Goal: Transaction & Acquisition: Purchase product/service

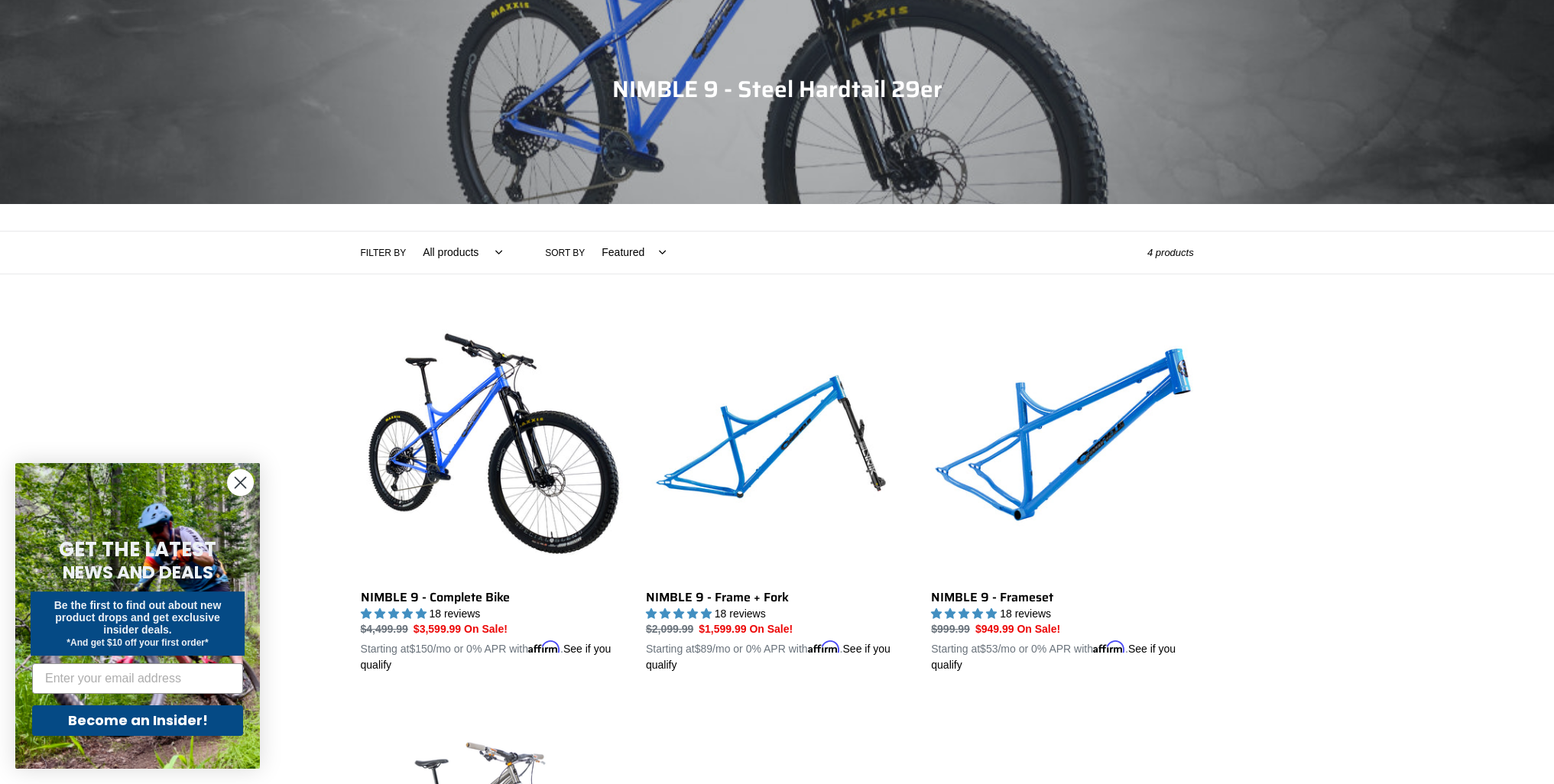
scroll to position [153, 0]
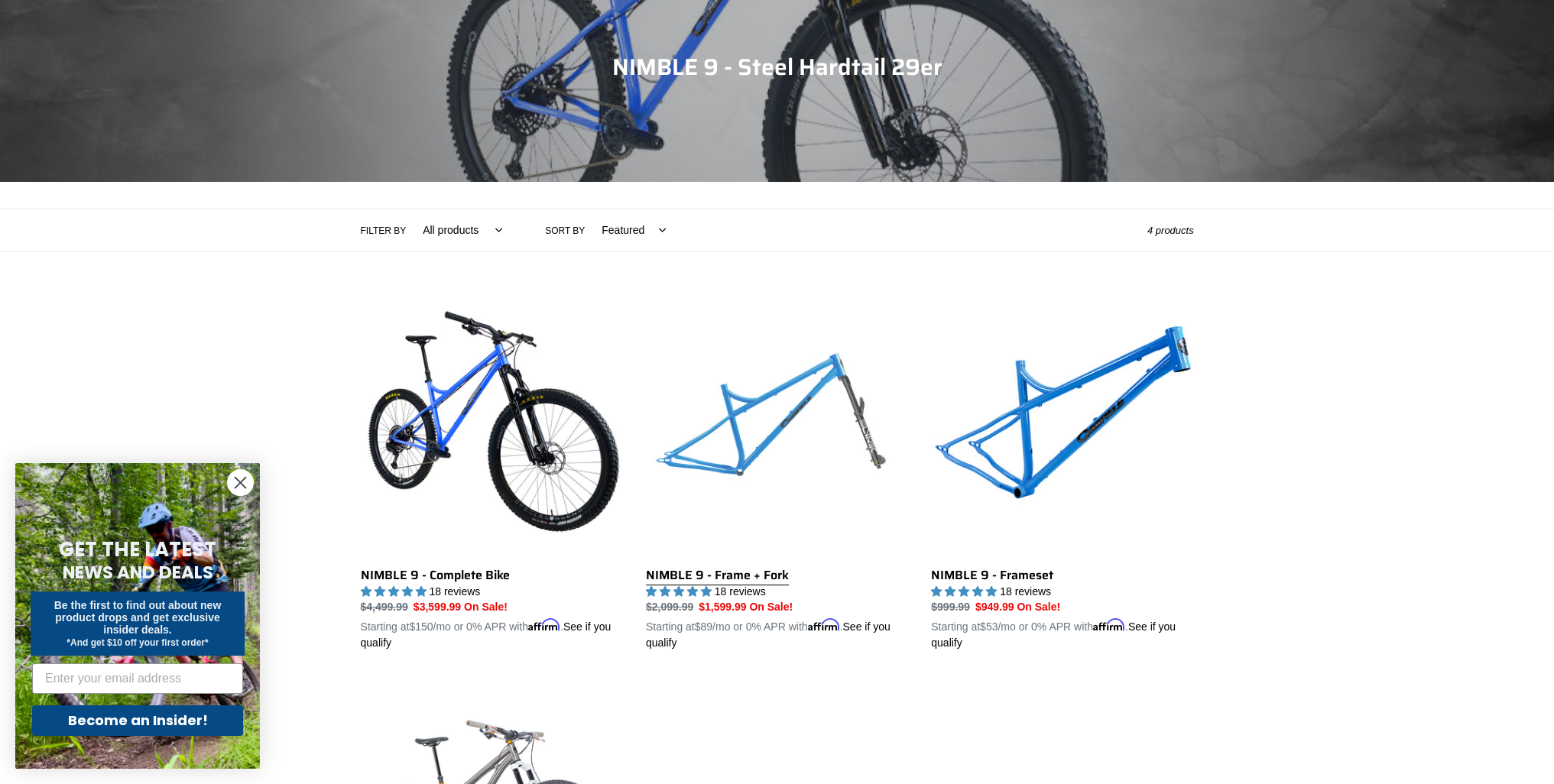
click at [774, 441] on link "NIMBLE 9 - Frame + Fork" at bounding box center [777, 473] width 262 height 358
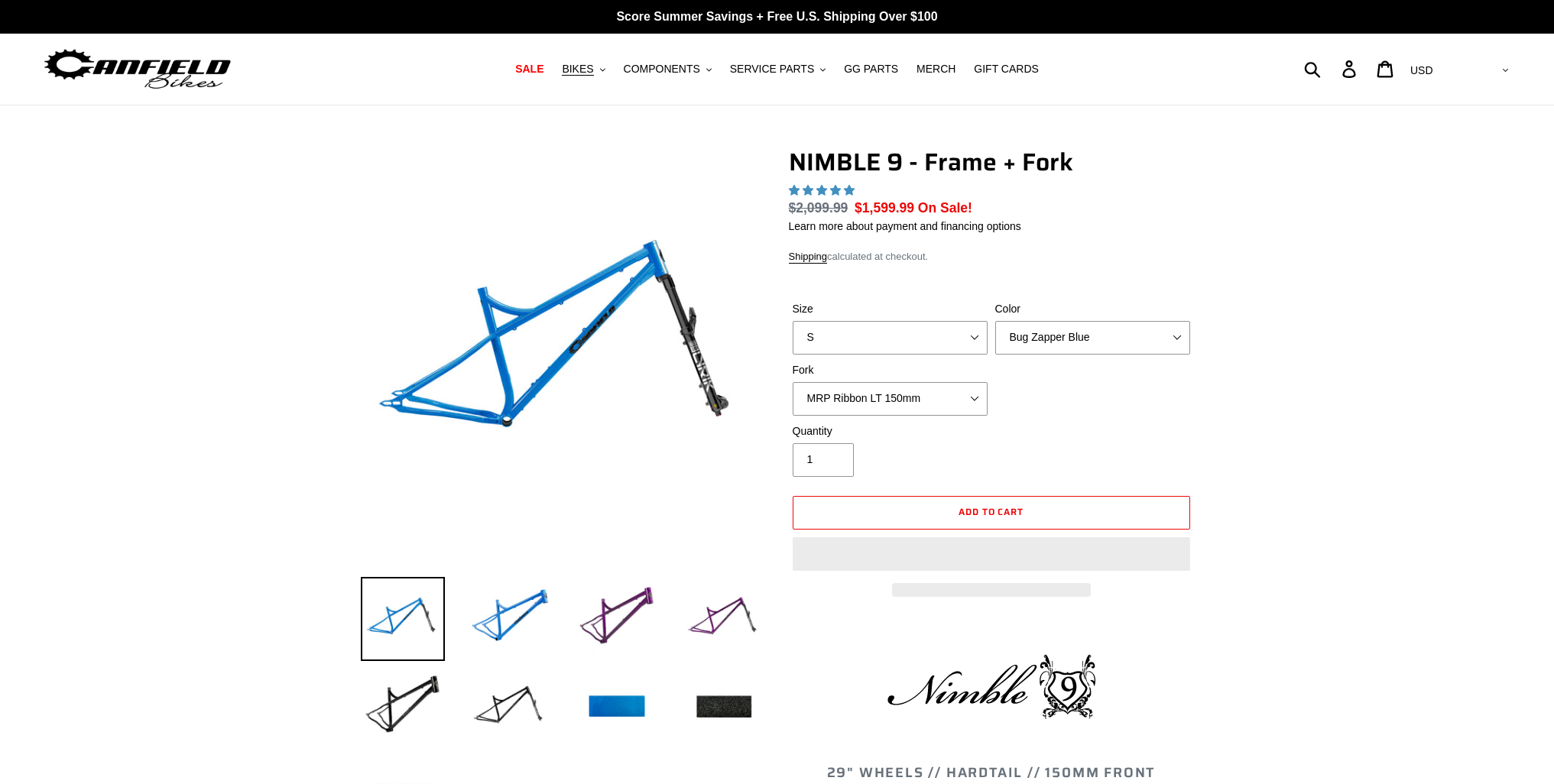
select select "highest-rating"
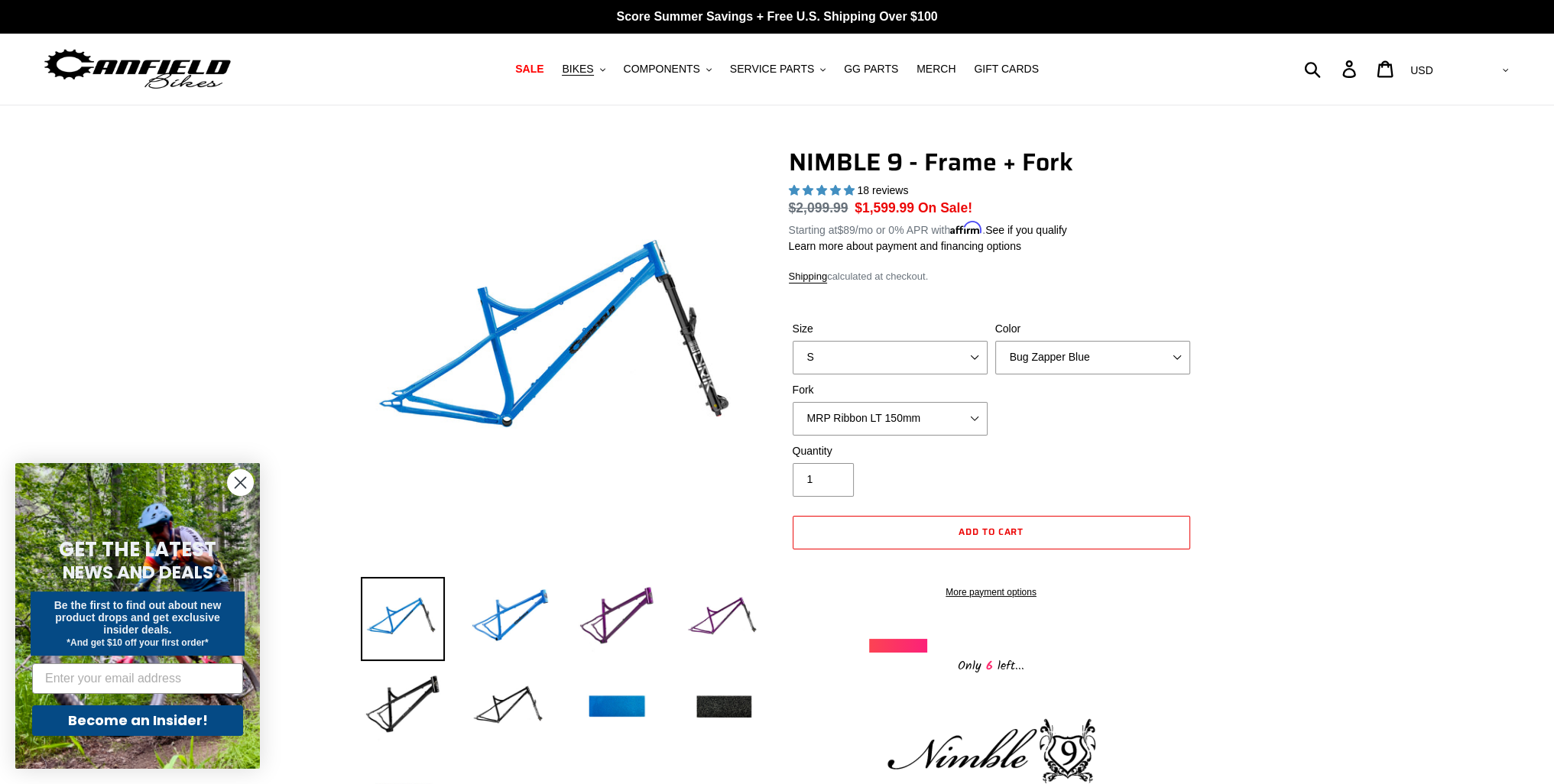
click at [854, 426] on select "MRP Ribbon LT 150mm Fox 36 Factory Grip X 150mm (Special Order) RockShox Lyrik …" at bounding box center [890, 419] width 195 height 34
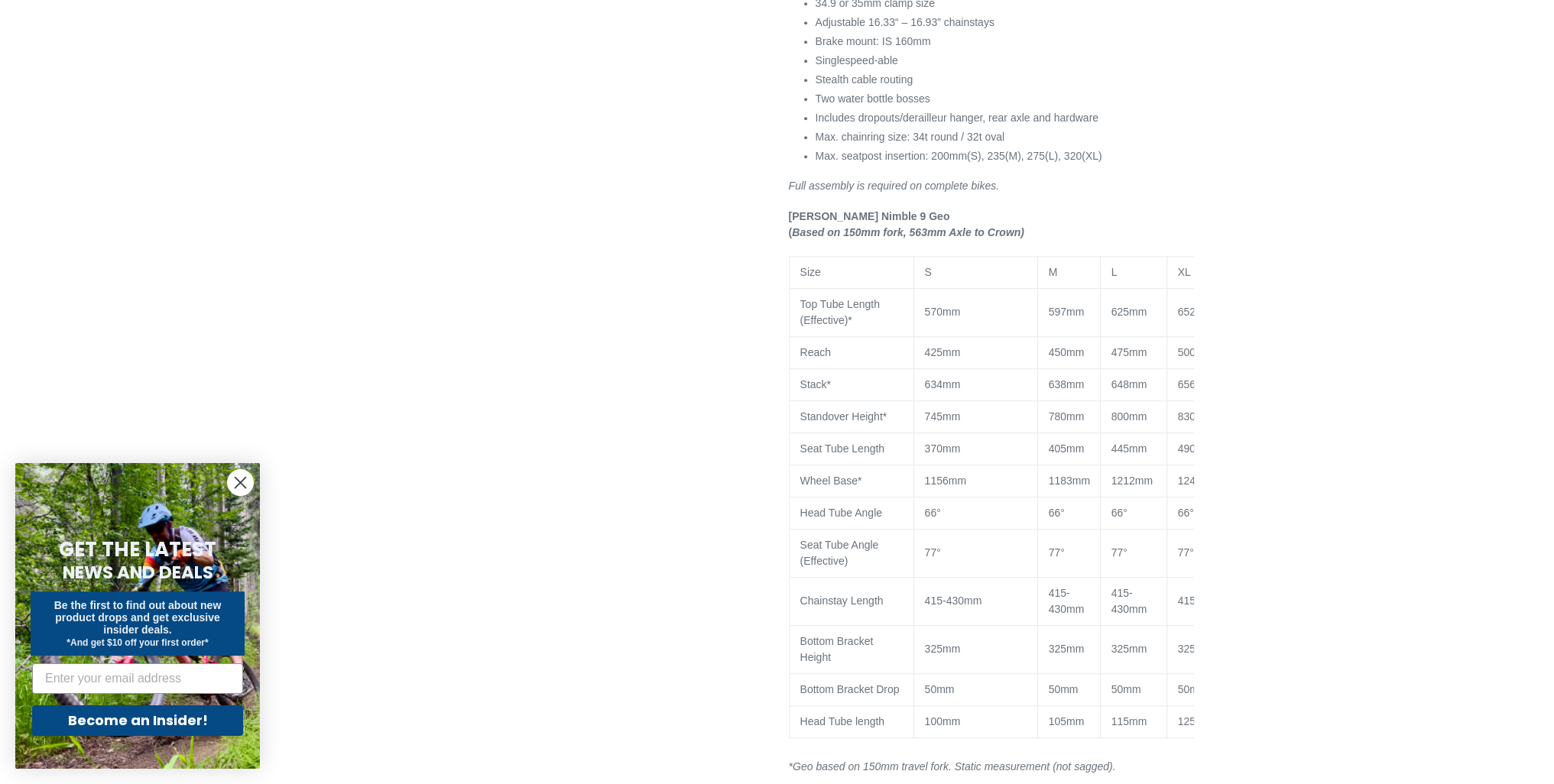
scroll to position [1300, 0]
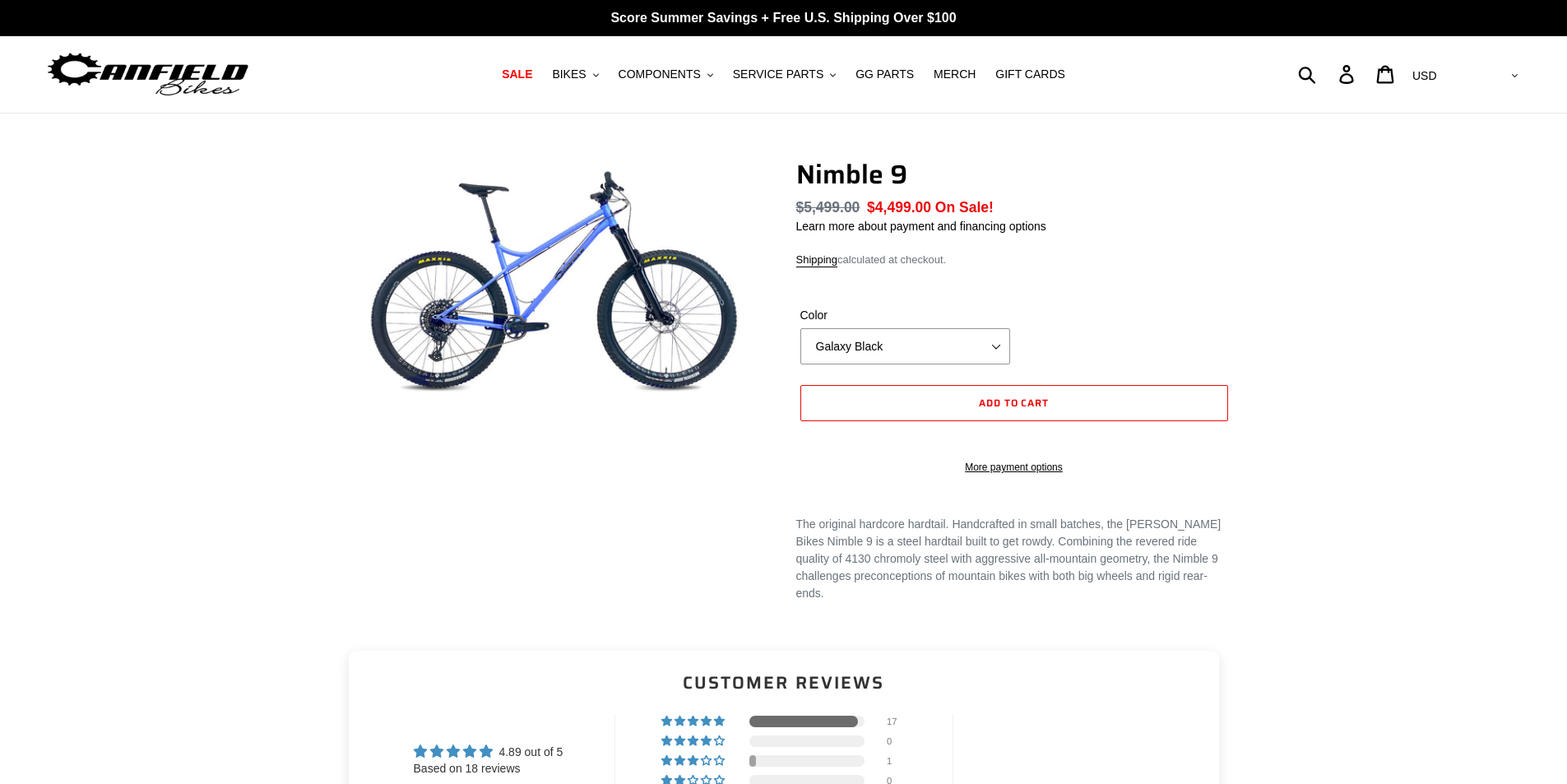
select select "highest-rating"
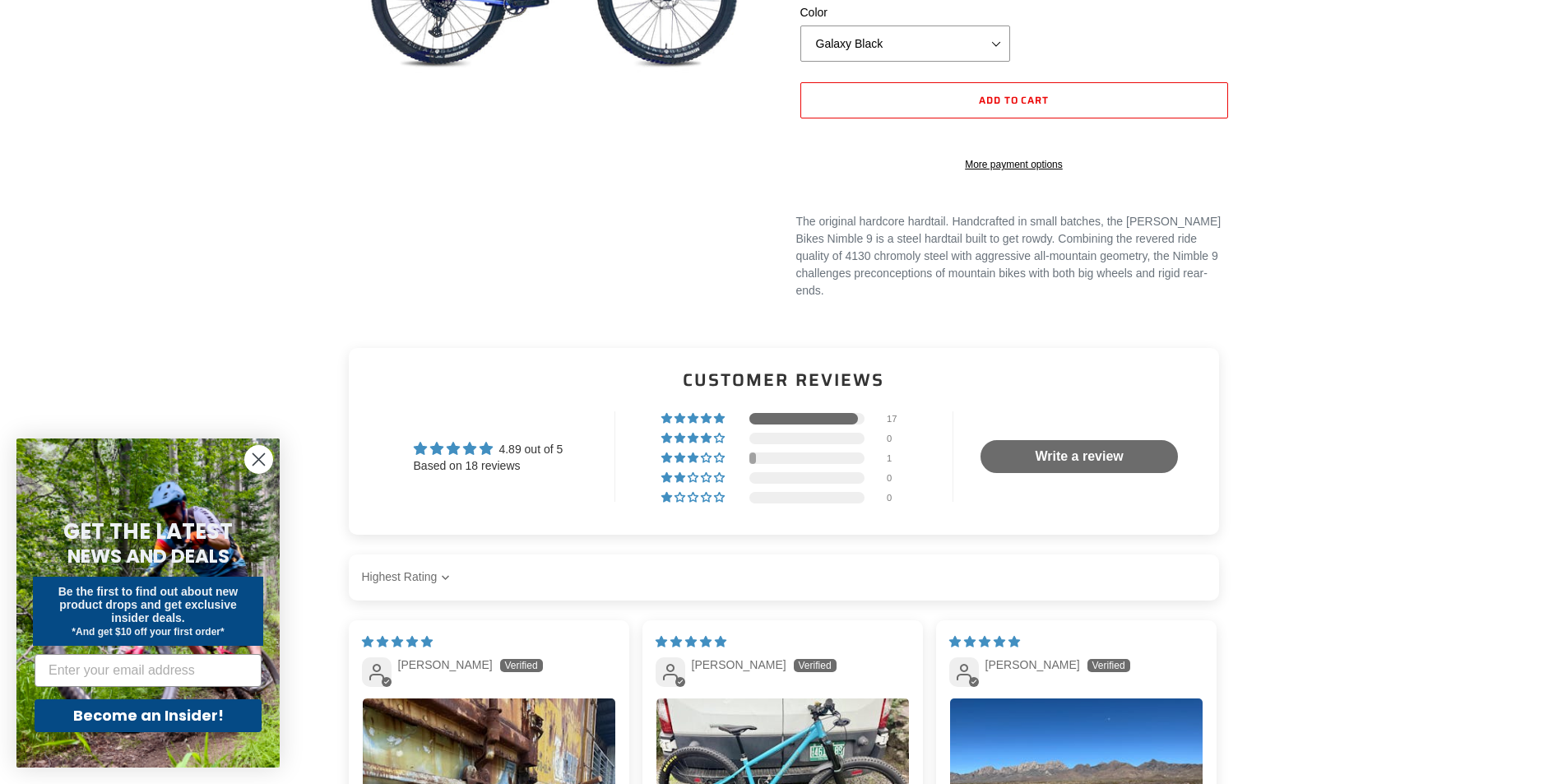
scroll to position [329, 0]
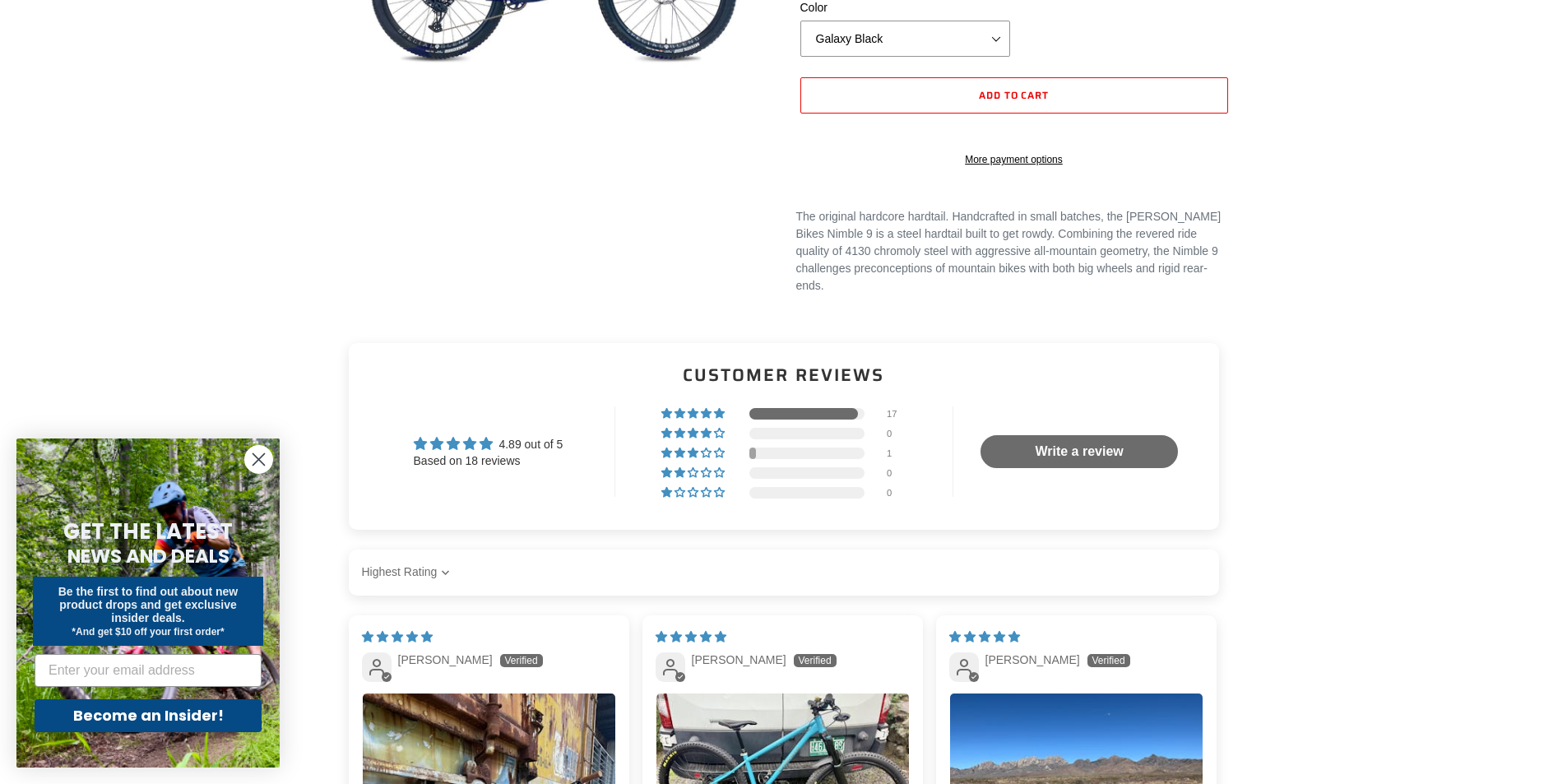
click at [262, 456] on icon "Close dialog" at bounding box center [259, 460] width 12 height 12
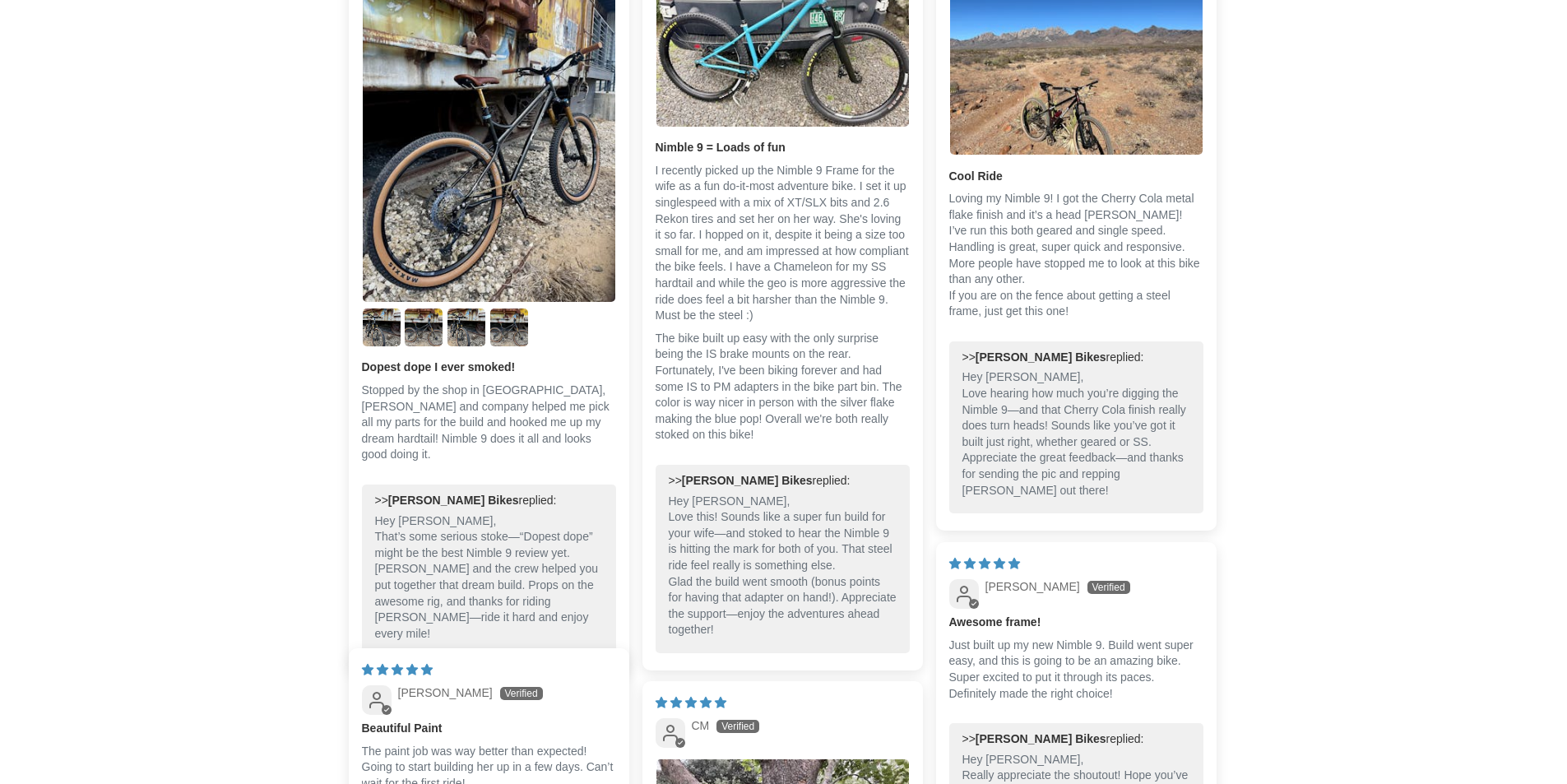
scroll to position [1398, 0]
